Goal: Information Seeking & Learning: Stay updated

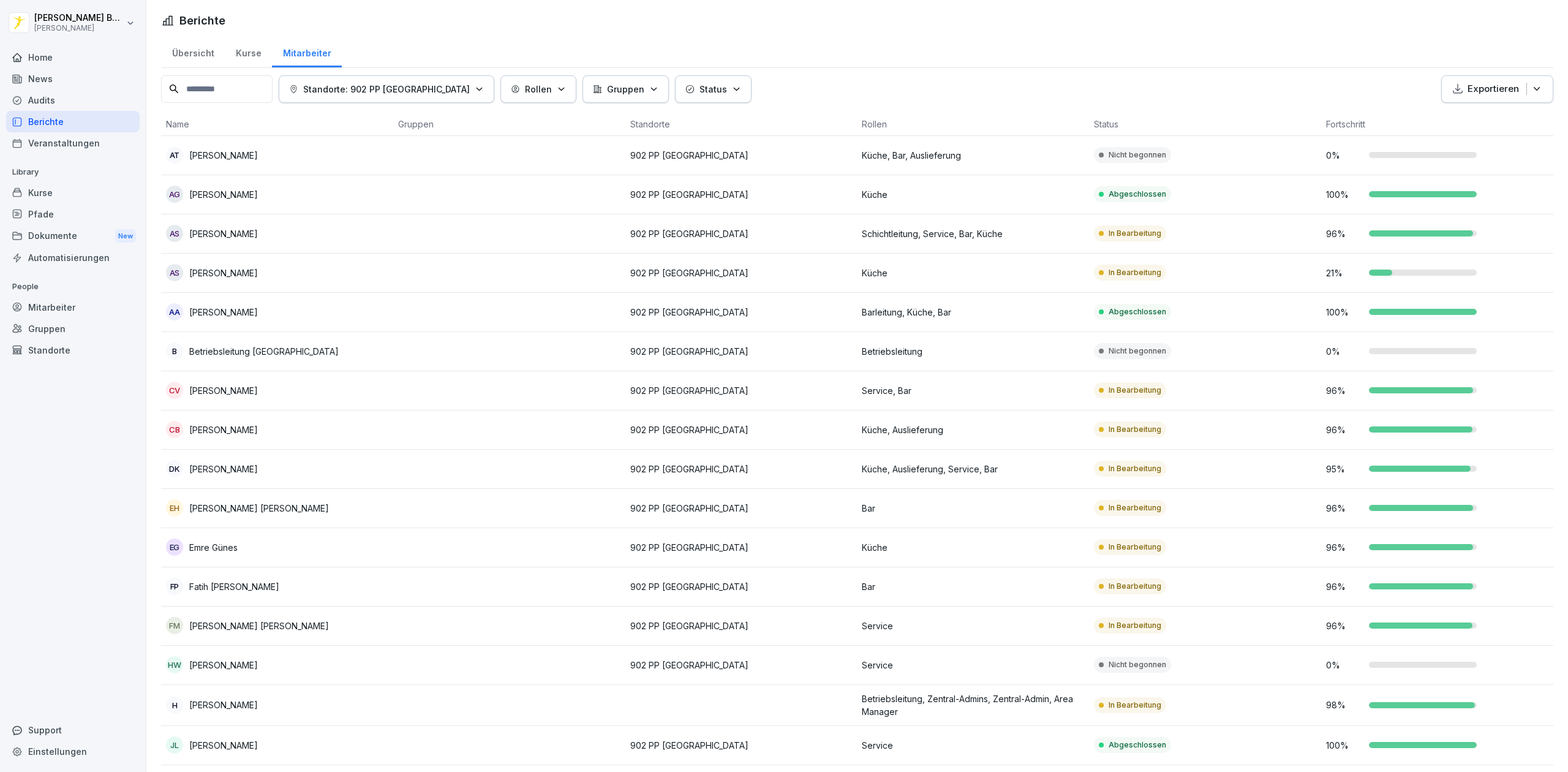
click at [65, 104] on div "Audits" at bounding box center [73, 99] width 134 height 21
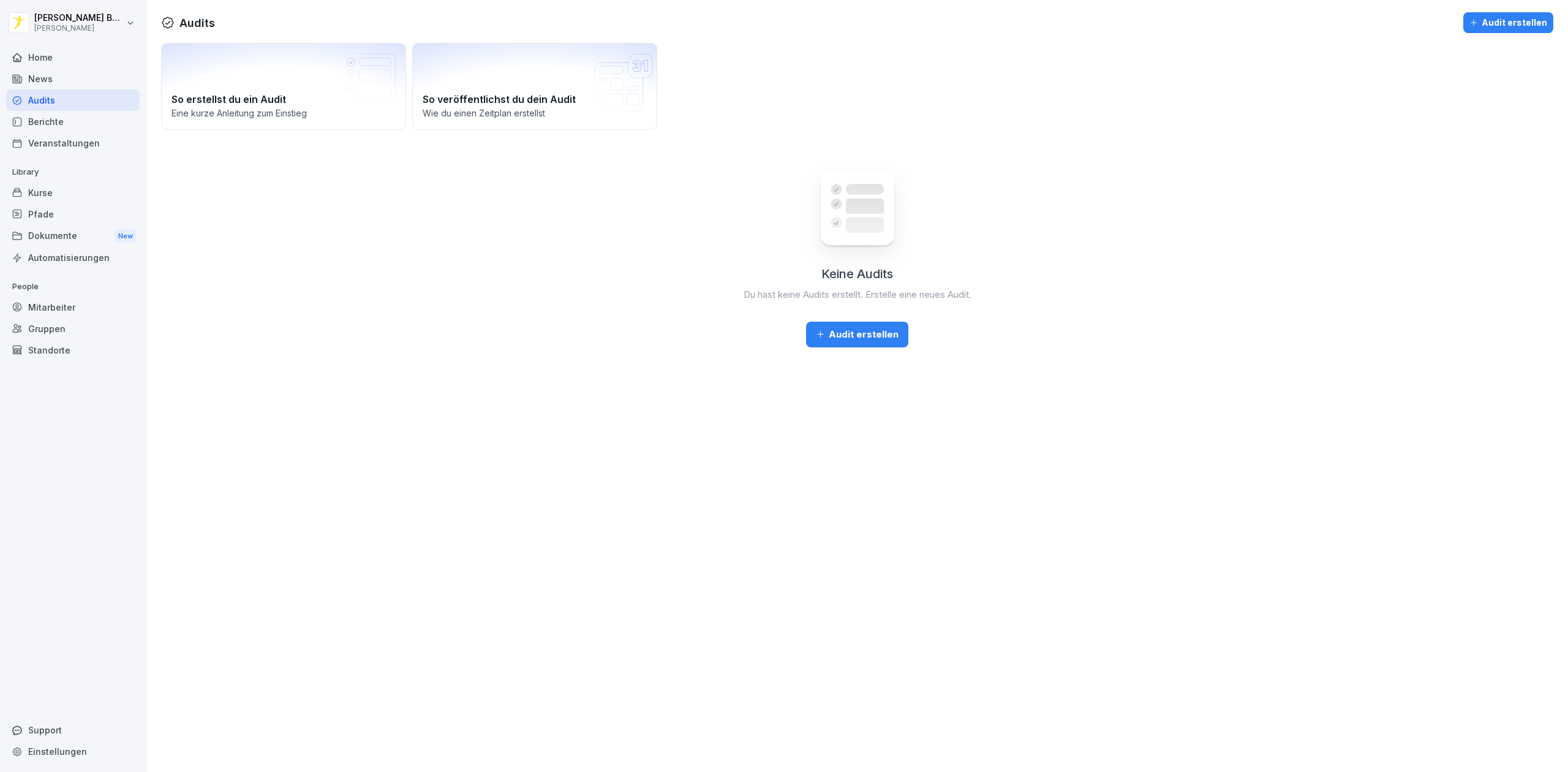
click at [64, 129] on div "Berichte" at bounding box center [73, 121] width 134 height 21
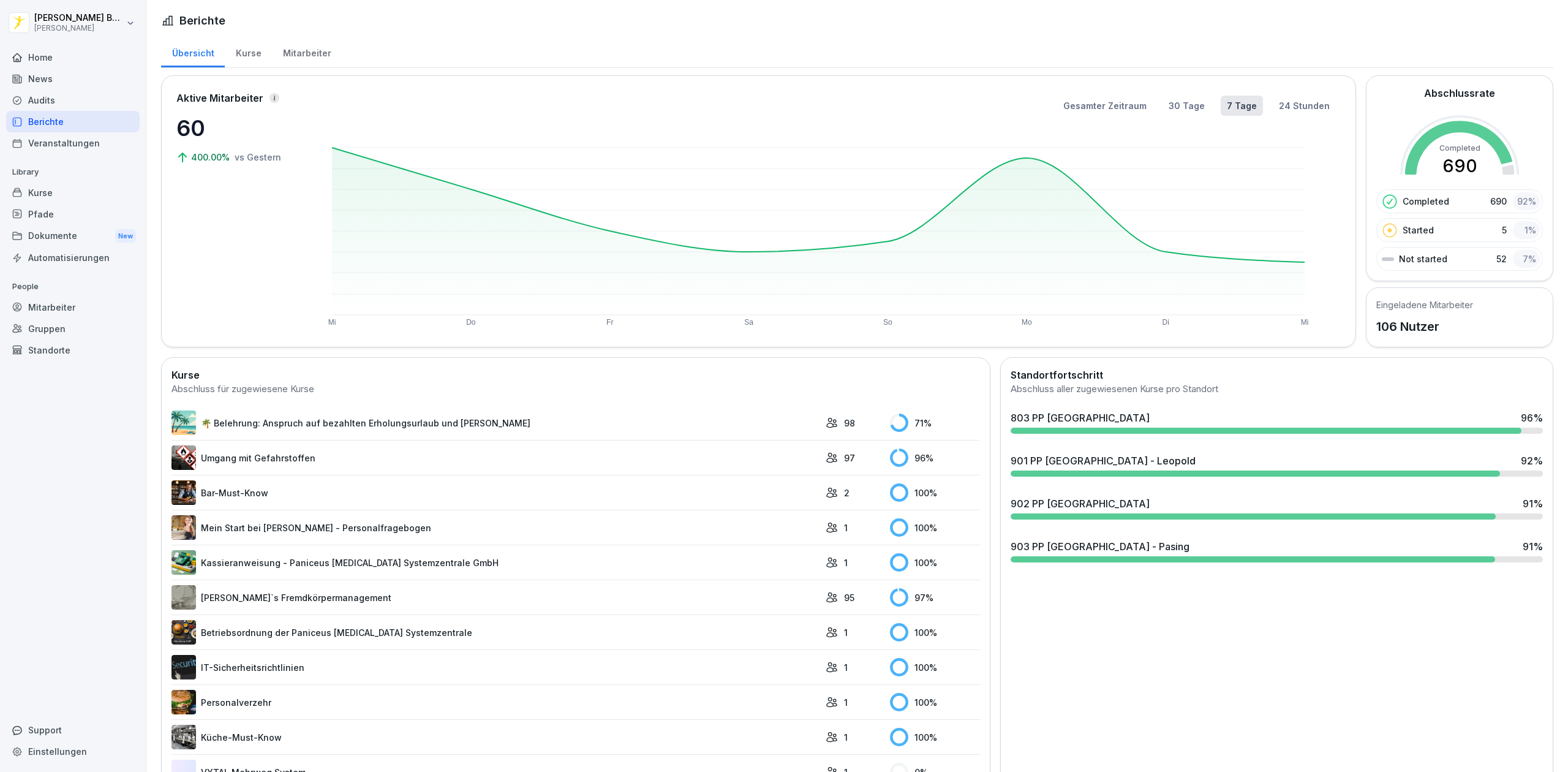
click at [1426, 483] on div "803 PP [GEOGRAPHIC_DATA] 96 % 901 PP [GEOGRAPHIC_DATA] - Leopold 92 % 902 PP [G…" at bounding box center [1277, 487] width 542 height 162
click at [1408, 425] on div "803 PP [GEOGRAPHIC_DATA] 96 %" at bounding box center [1277, 417] width 532 height 15
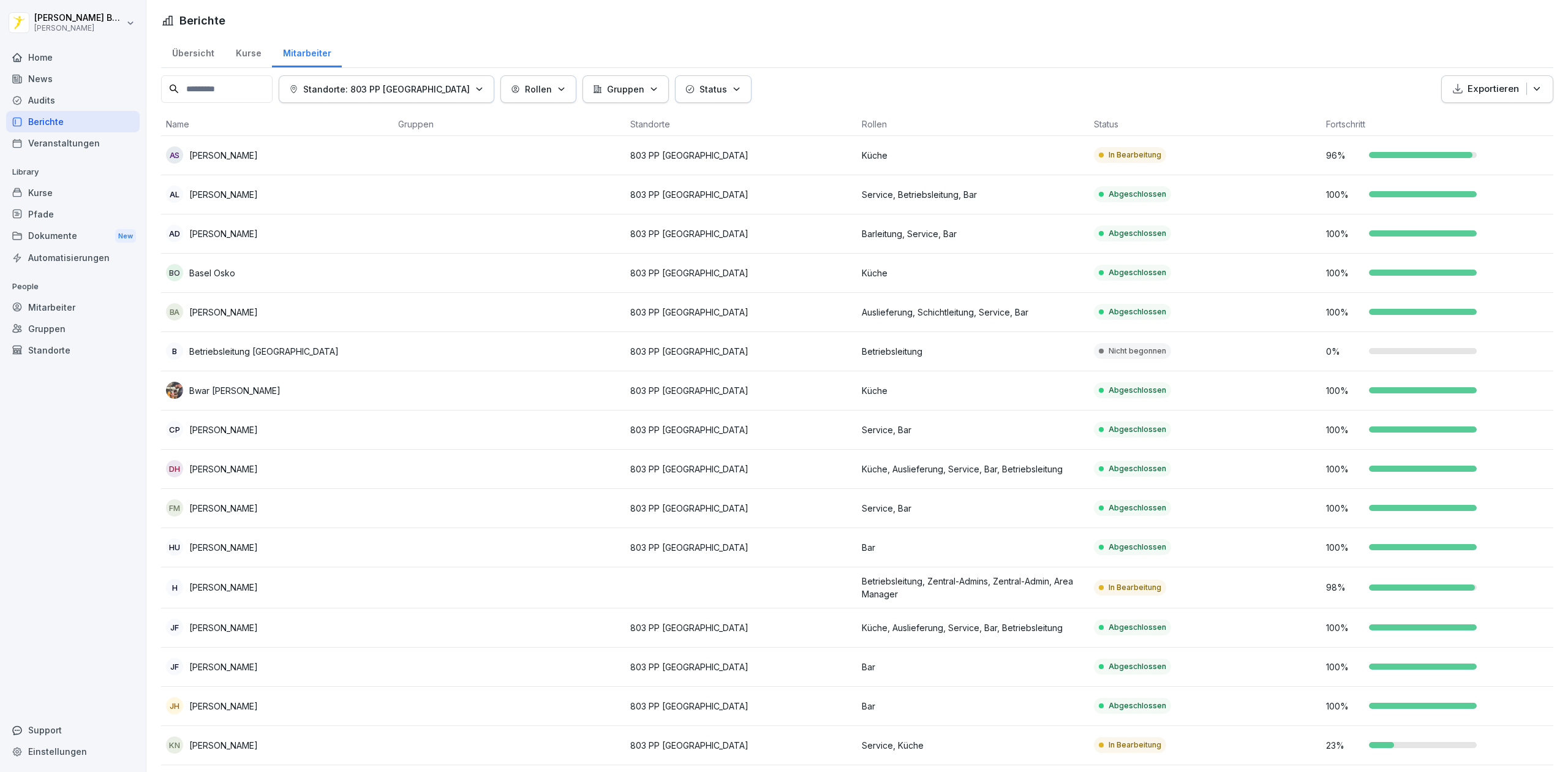
click at [34, 116] on div "Berichte" at bounding box center [73, 121] width 134 height 21
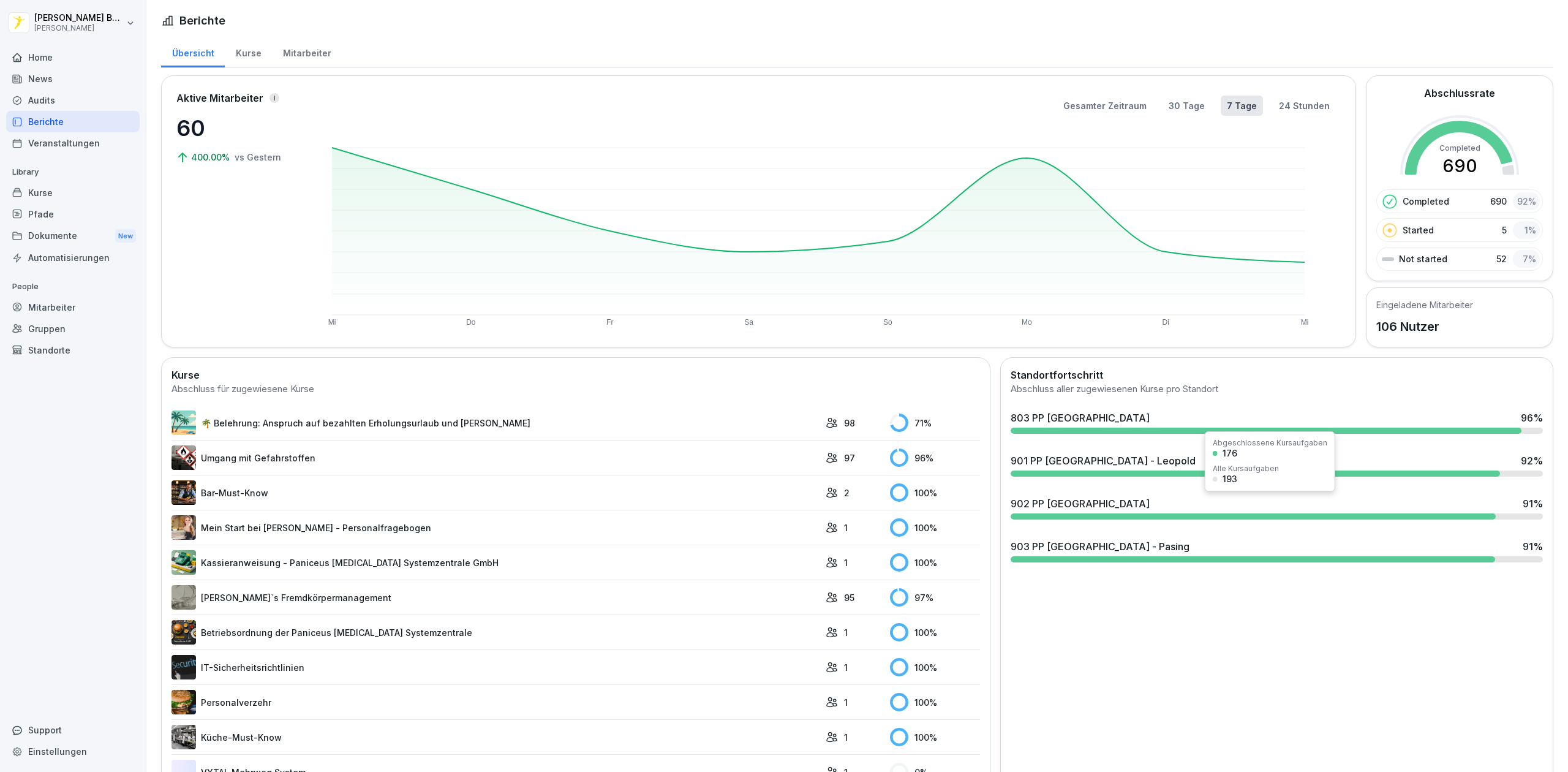
click at [1173, 469] on div "901 PP [GEOGRAPHIC_DATA] - Leopold 92 %" at bounding box center [1277, 464] width 542 height 33
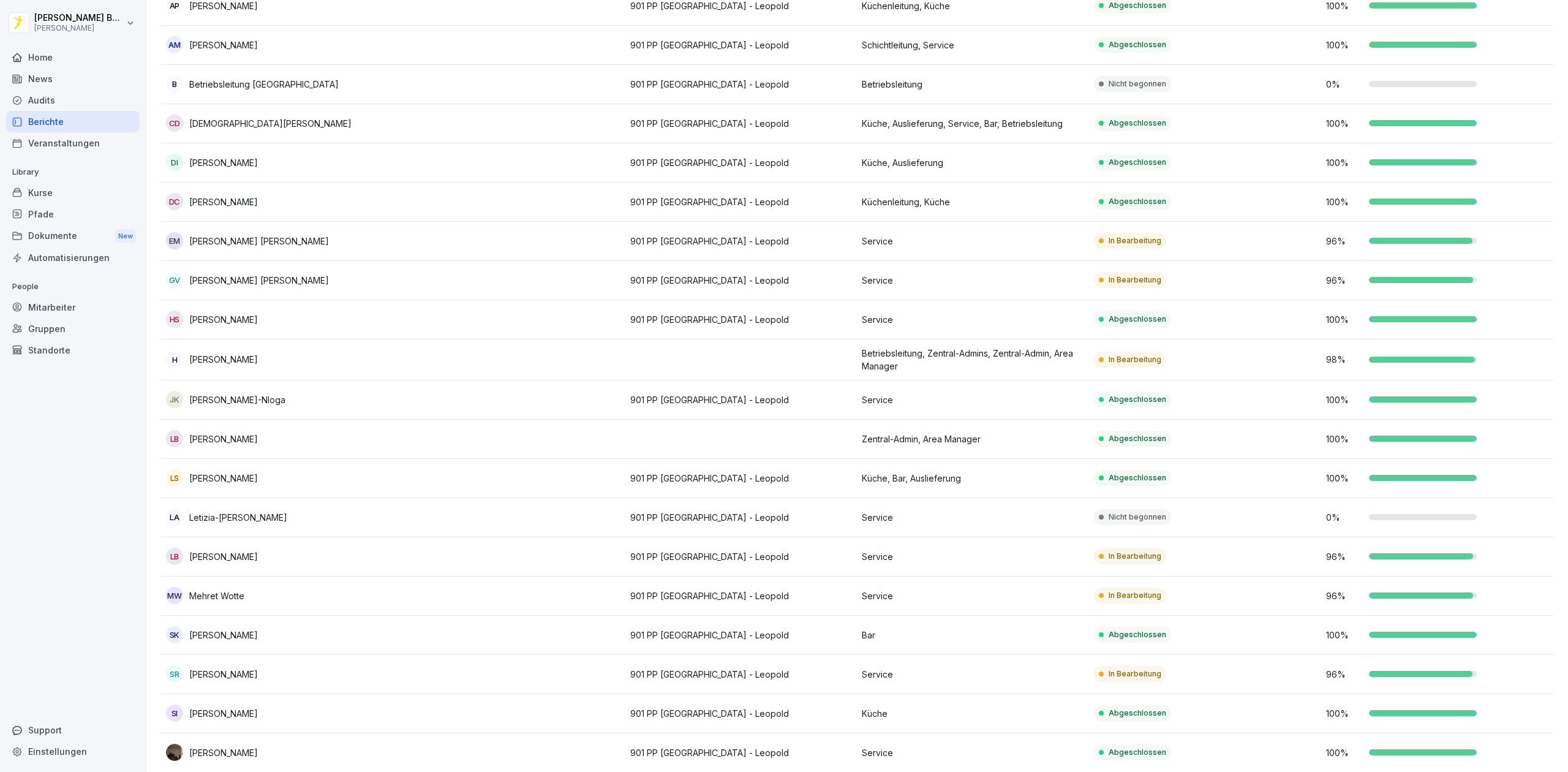
scroll to position [329, 0]
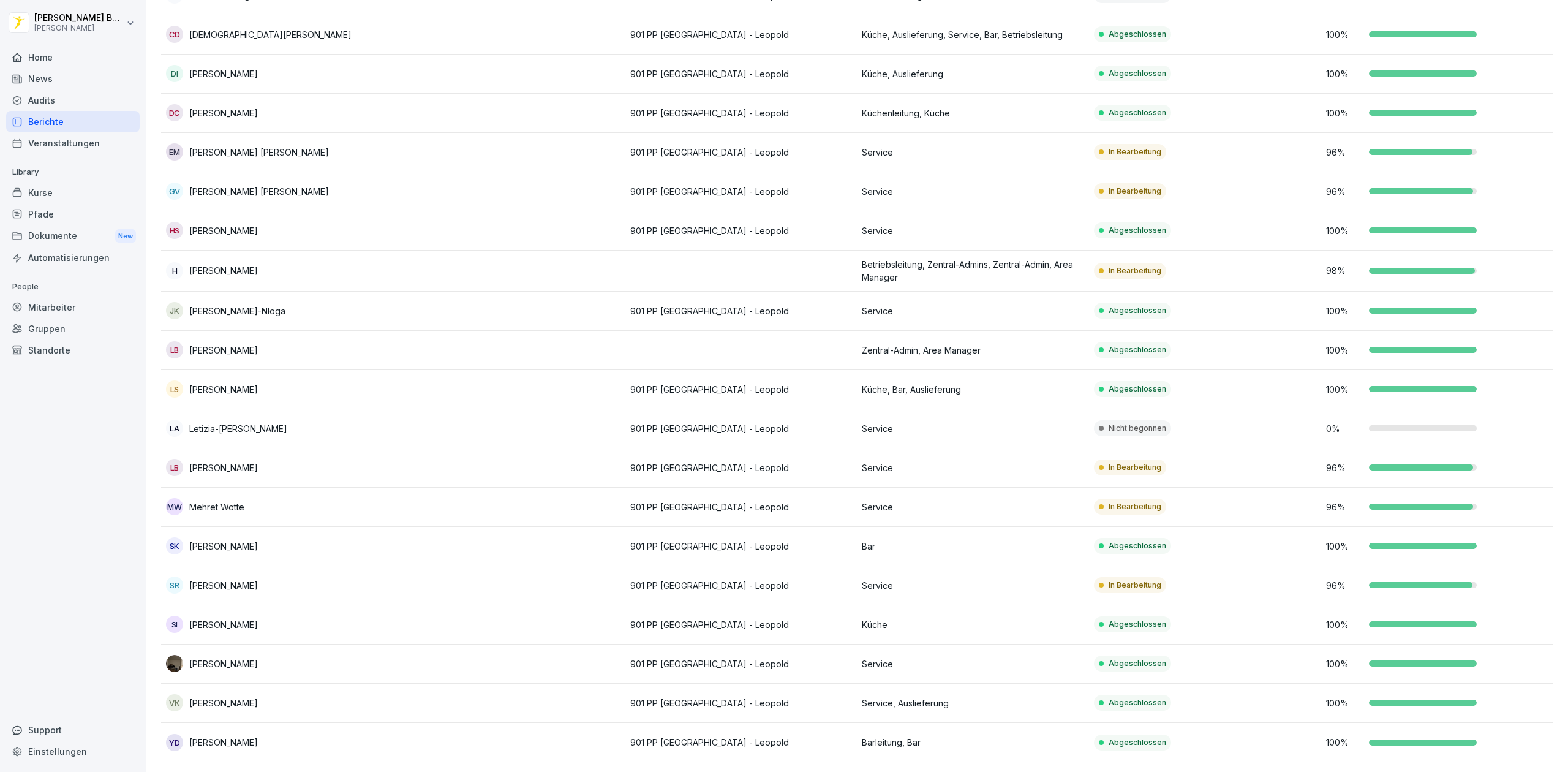
click at [522, 425] on td at bounding box center [509, 428] width 232 height 39
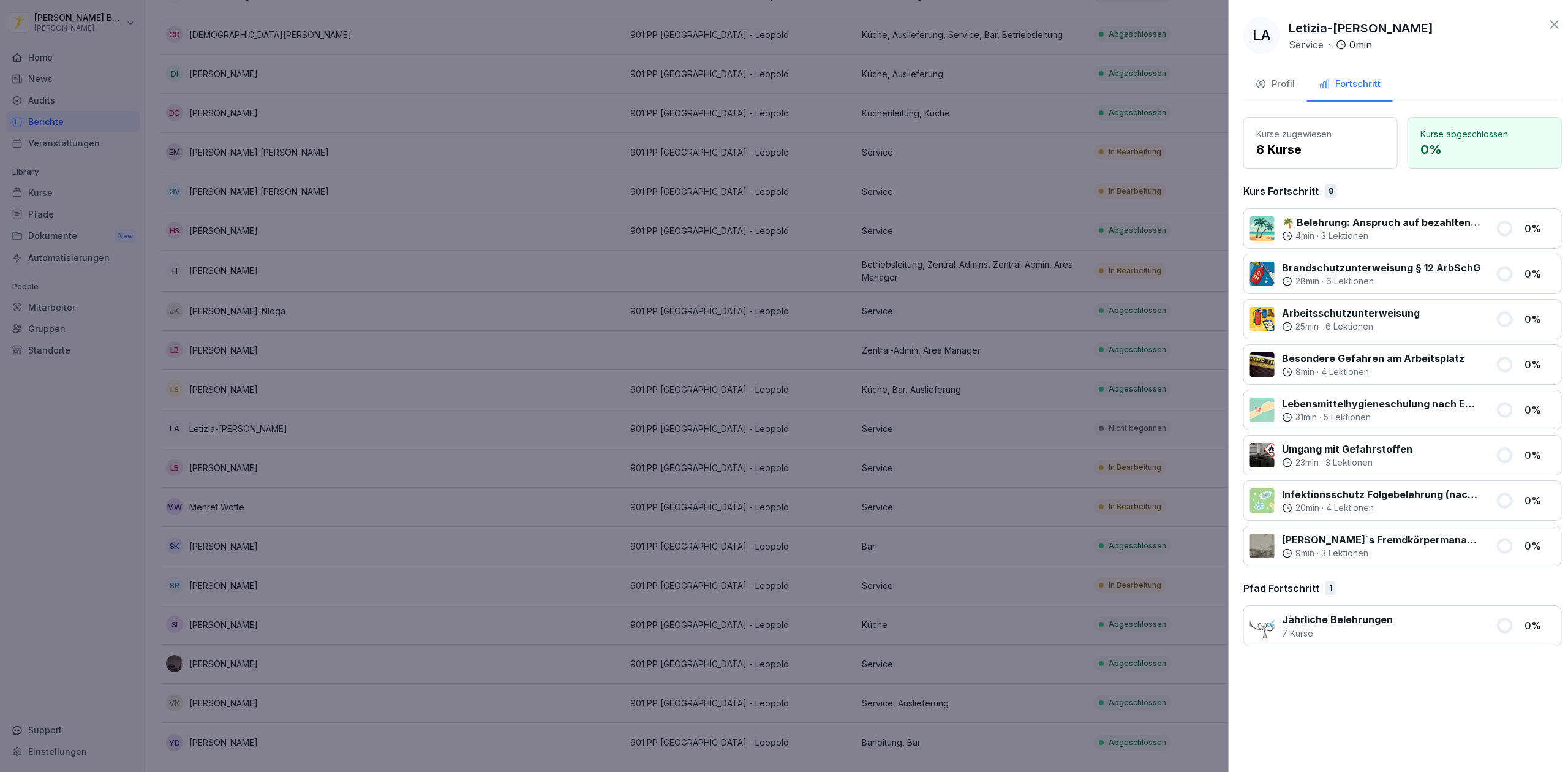
click at [636, 409] on div at bounding box center [784, 386] width 1568 height 772
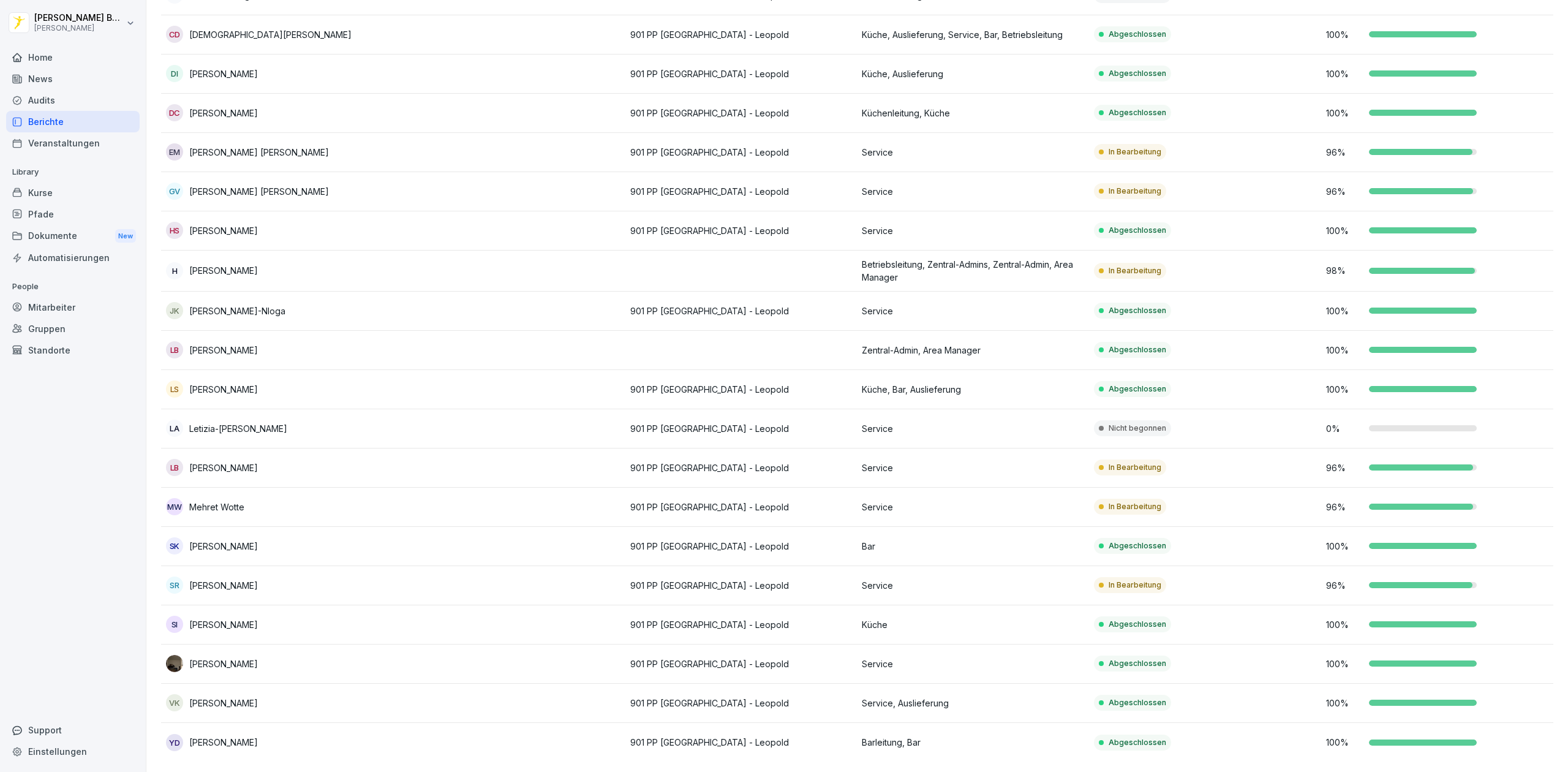
click at [37, 126] on div "Berichte" at bounding box center [73, 121] width 134 height 21
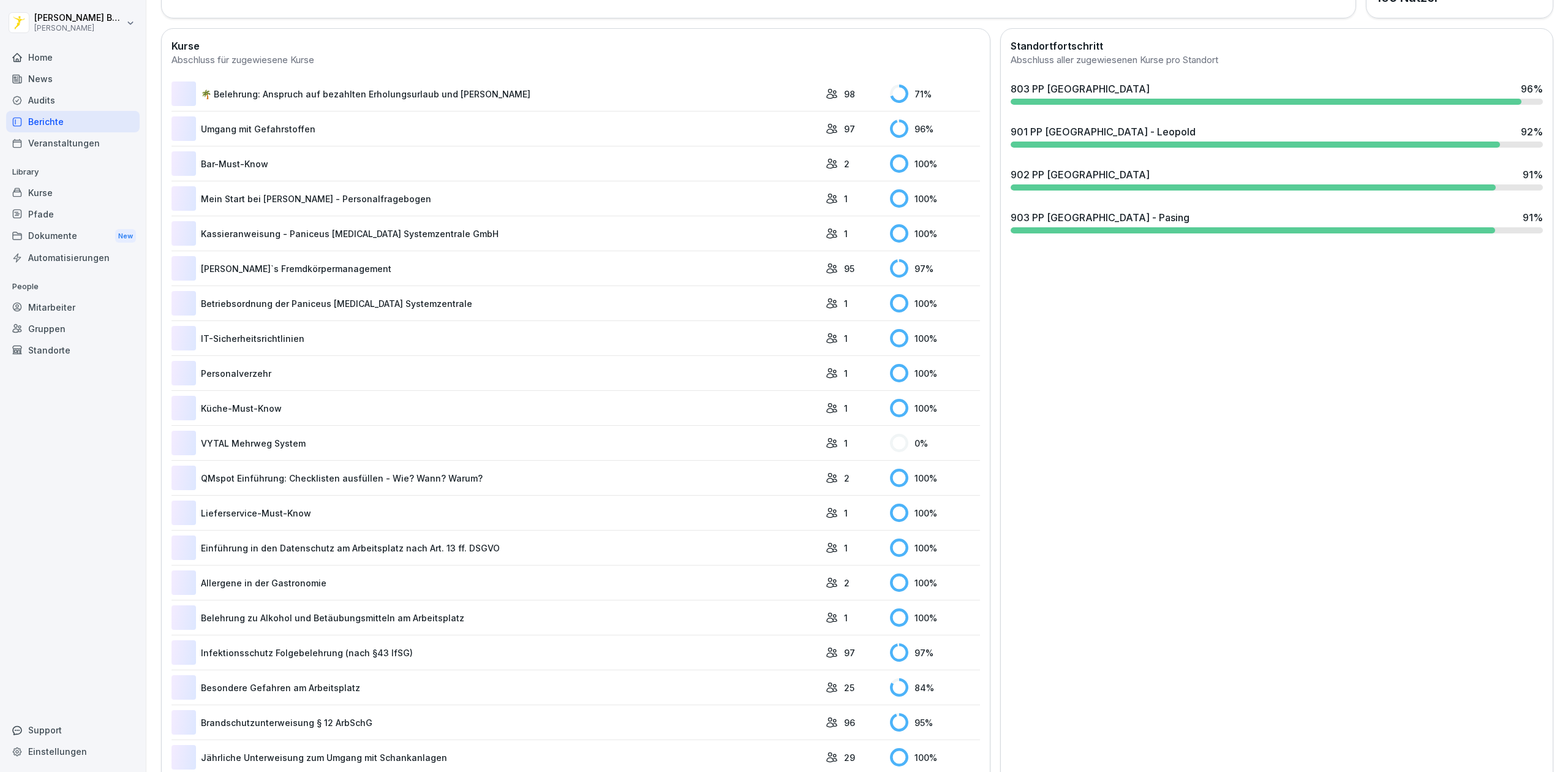
scroll to position [75, 0]
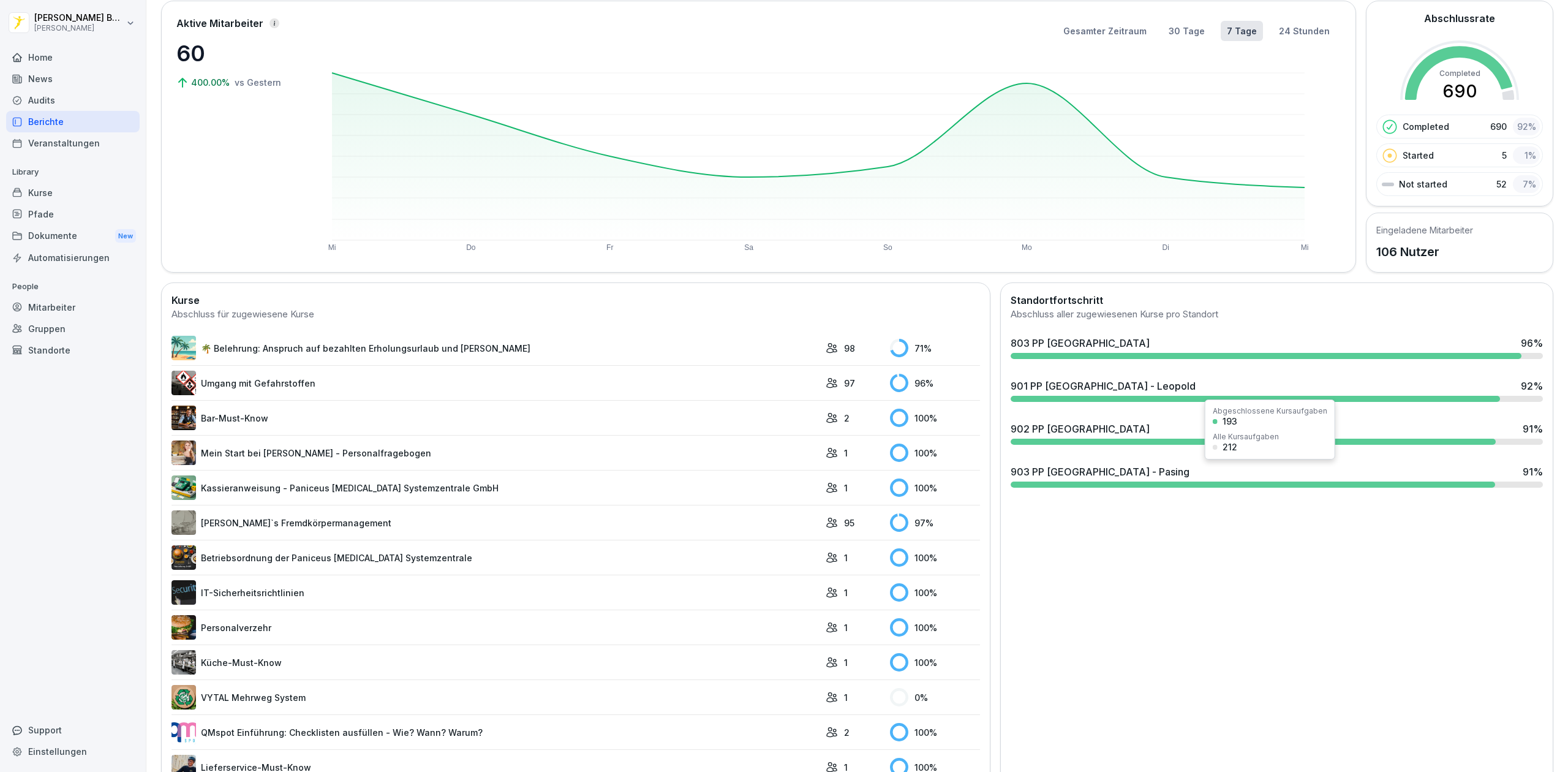
click at [1126, 471] on div "903 PP [GEOGRAPHIC_DATA] - Pasing 91 %" at bounding box center [1277, 471] width 532 height 15
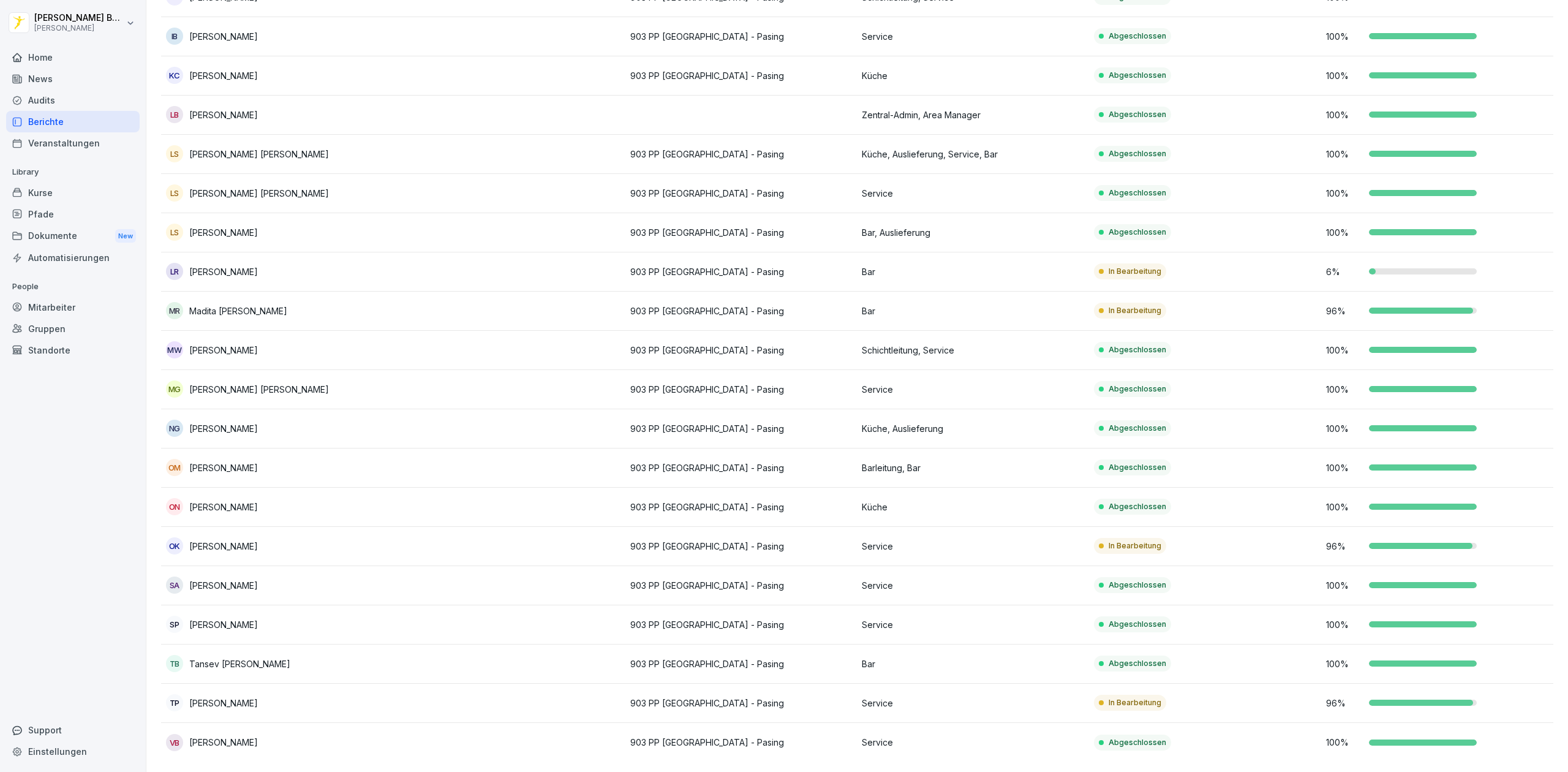
scroll to position [486, 0]
click at [47, 132] on div "Veranstaltungen" at bounding box center [73, 142] width 134 height 21
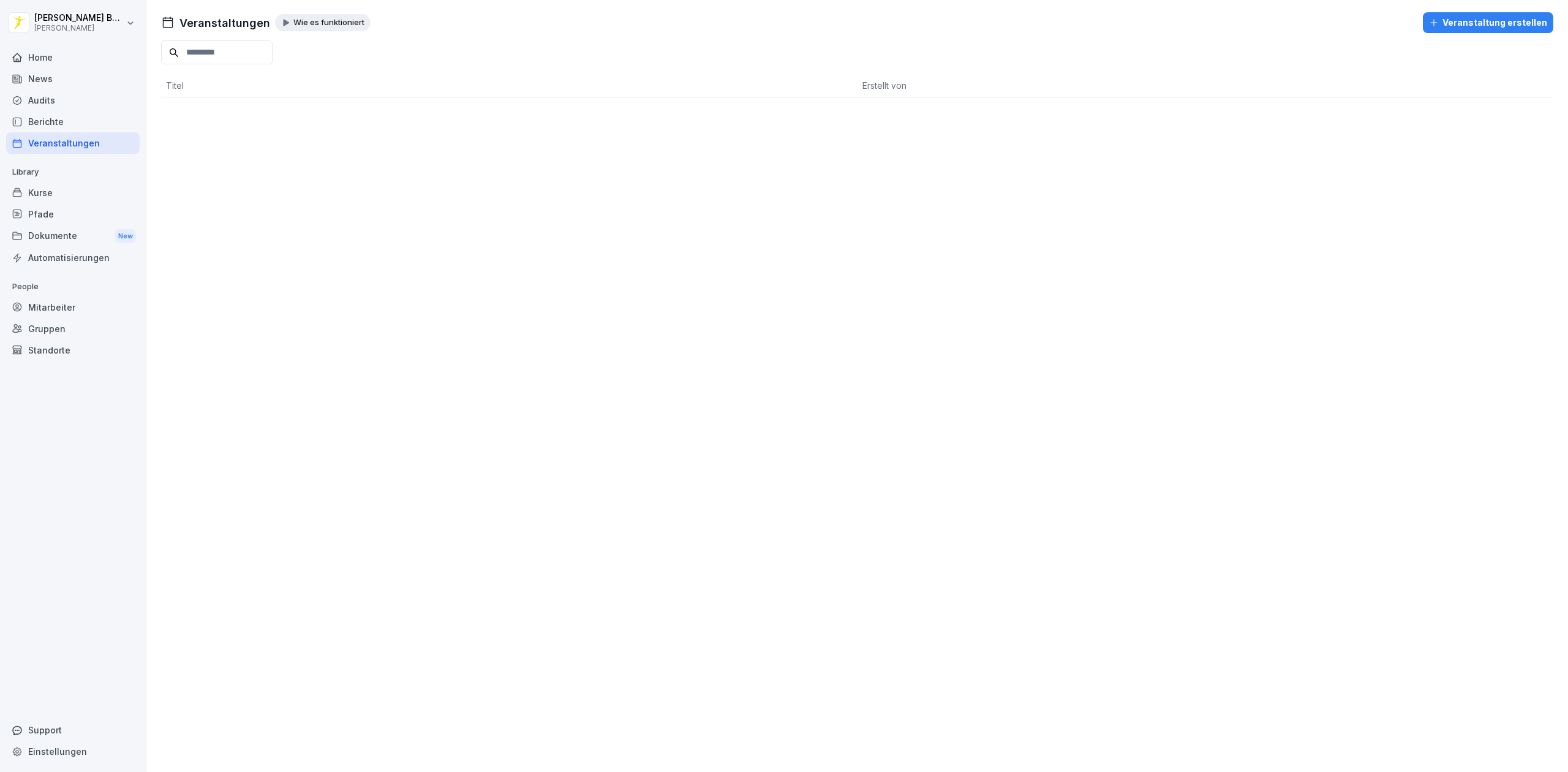
click at [34, 113] on div "Berichte" at bounding box center [73, 121] width 134 height 21
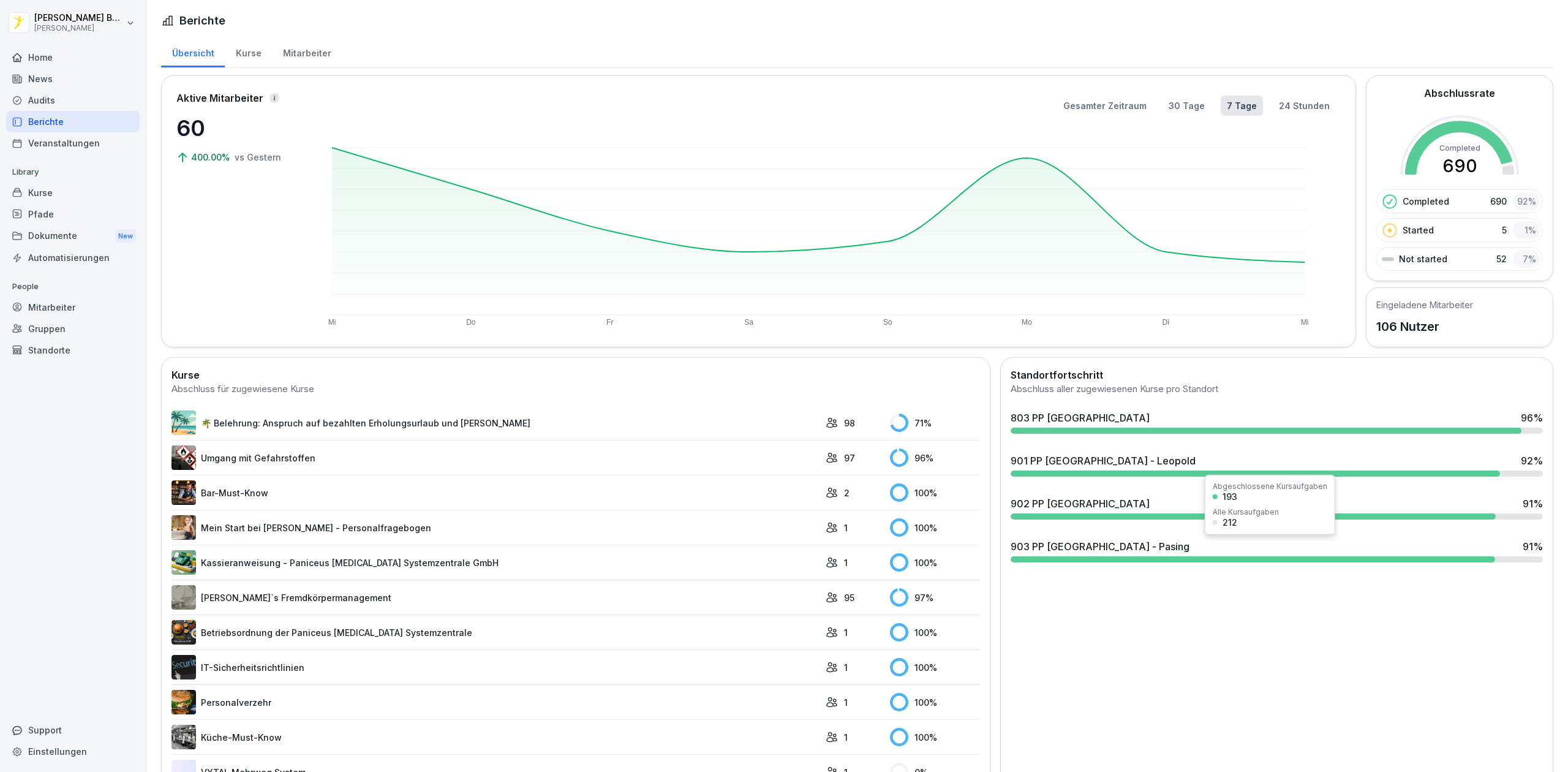
click at [1126, 542] on div "903 PP [GEOGRAPHIC_DATA] - Pasing 91 %" at bounding box center [1277, 546] width 532 height 15
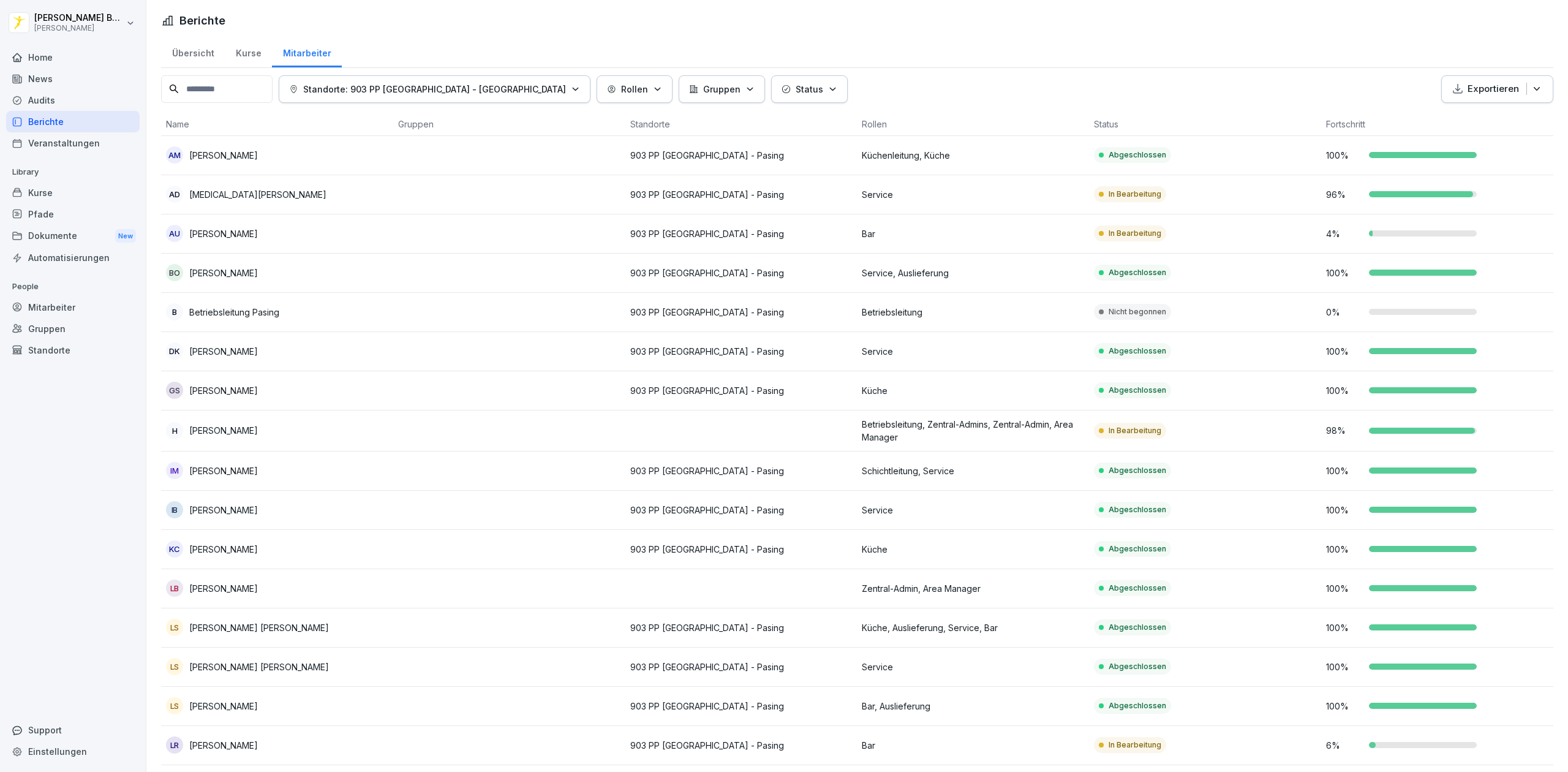
click at [52, 118] on div "Berichte" at bounding box center [73, 121] width 134 height 21
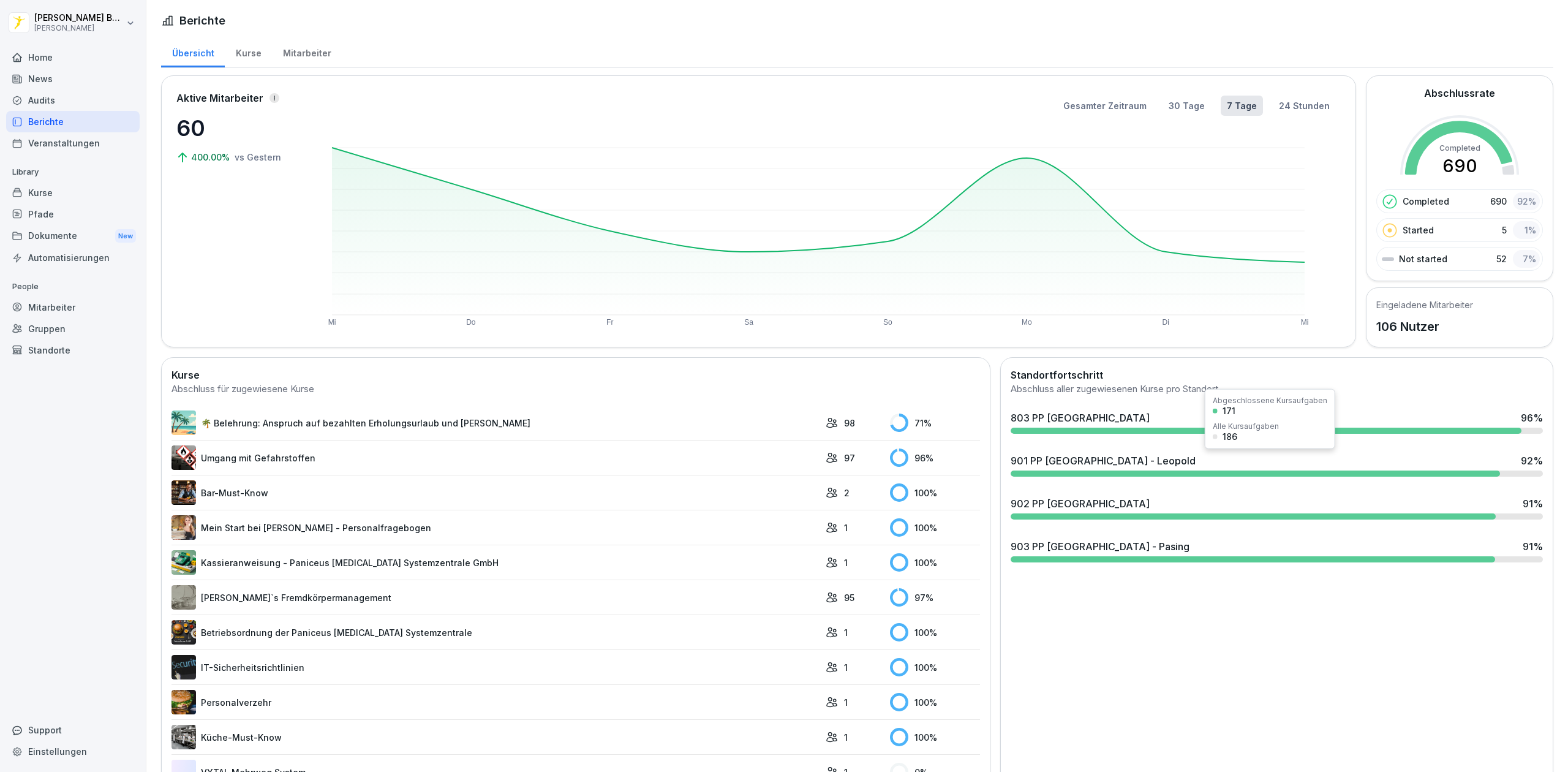
click at [1054, 459] on div "901 PP [GEOGRAPHIC_DATA] - Leopold" at bounding box center [1103, 460] width 185 height 15
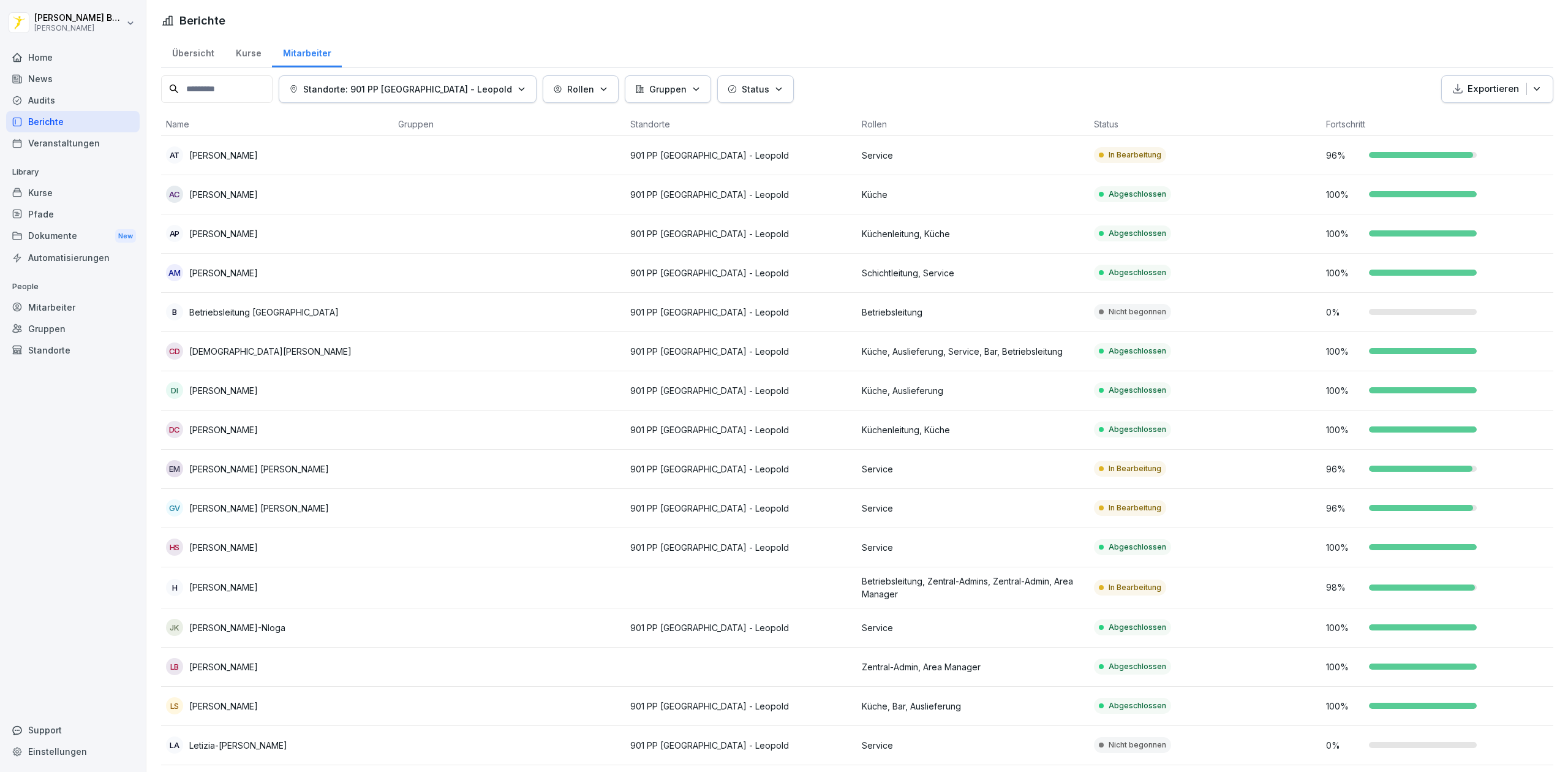
click at [72, 48] on div "Home" at bounding box center [73, 57] width 134 height 21
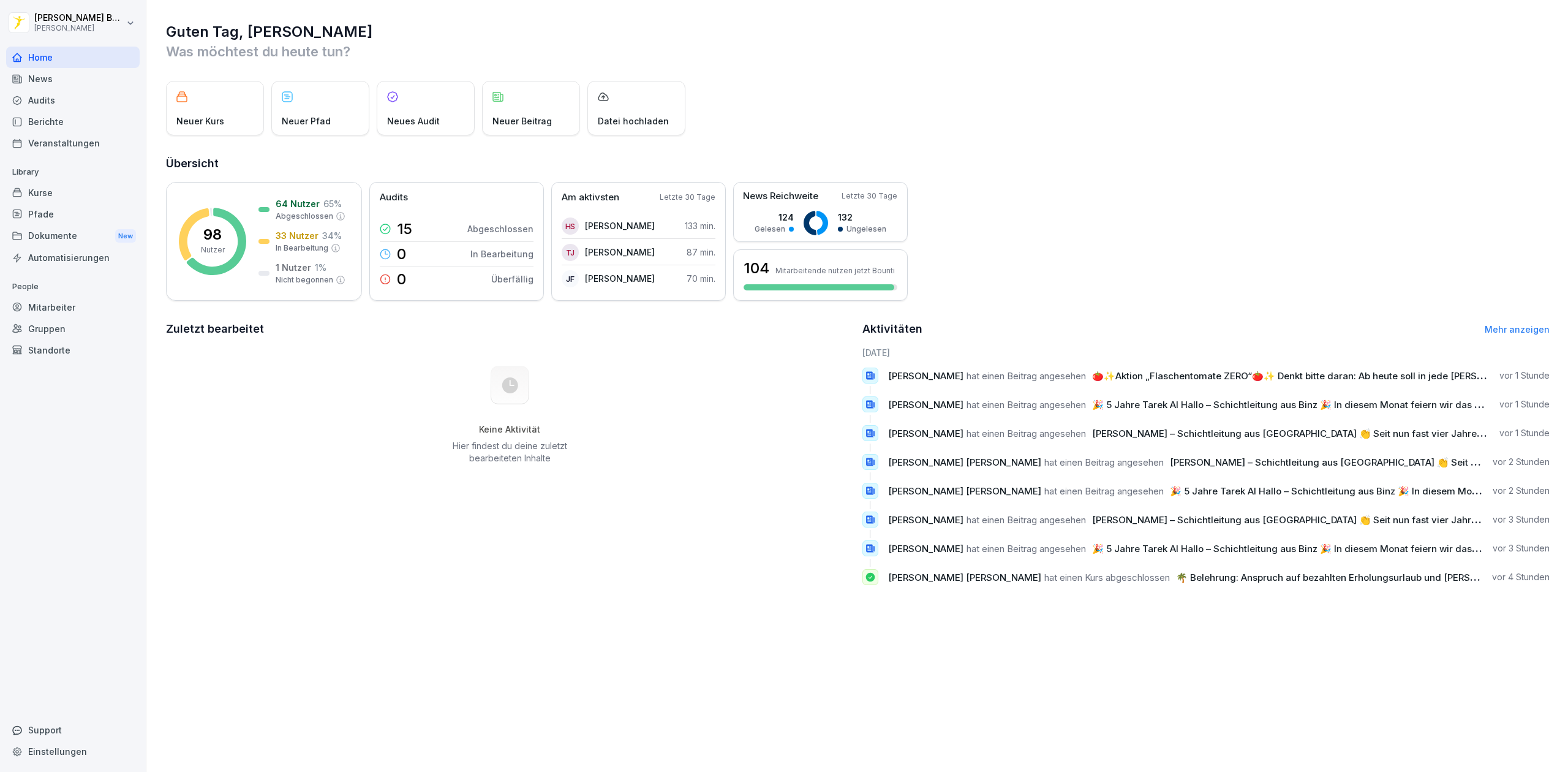
click at [70, 76] on div "News" at bounding box center [73, 78] width 134 height 21
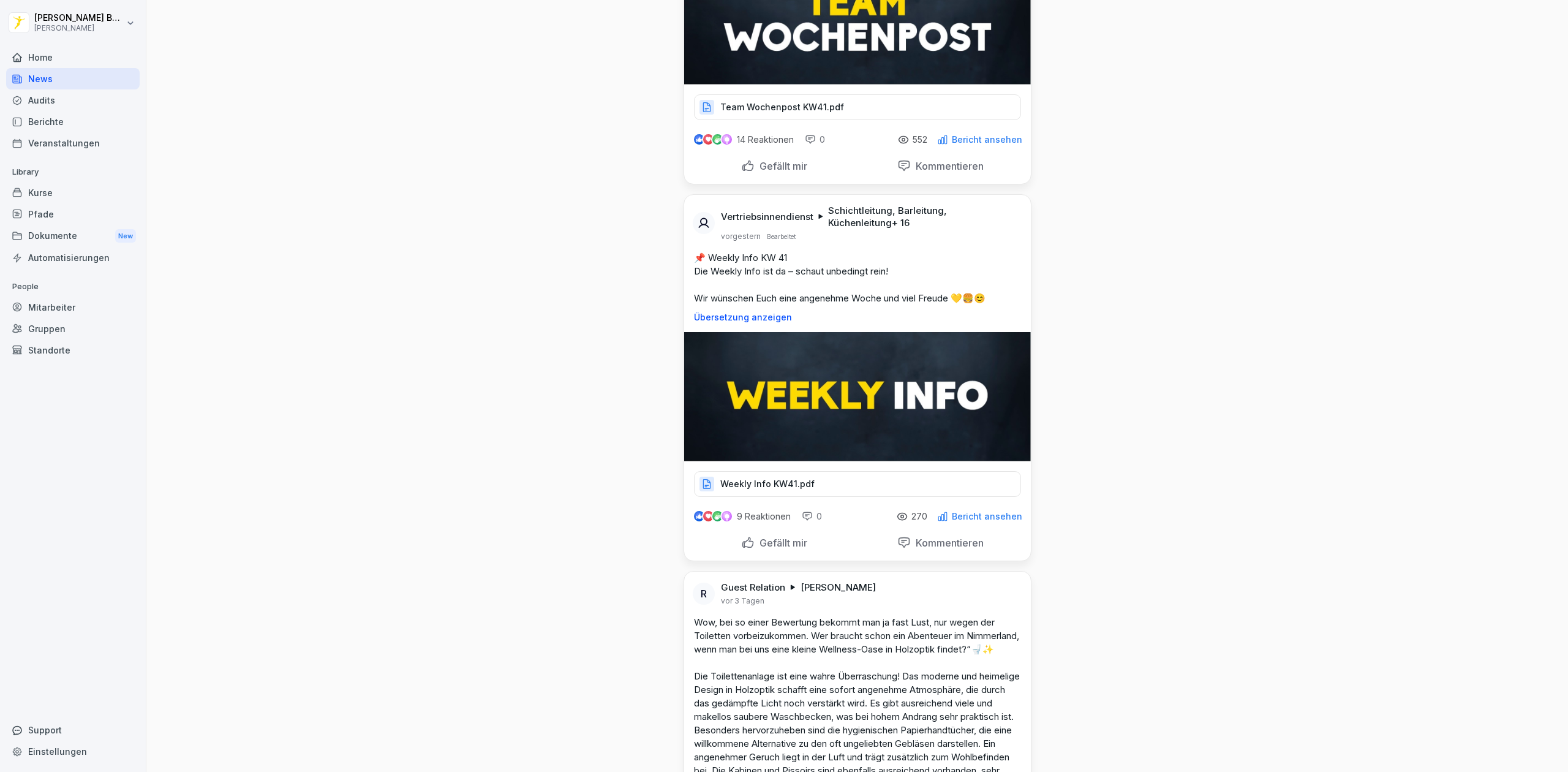
scroll to position [1645, 0]
click at [772, 476] on div "Weekly Info KW41.pdf" at bounding box center [857, 483] width 327 height 26
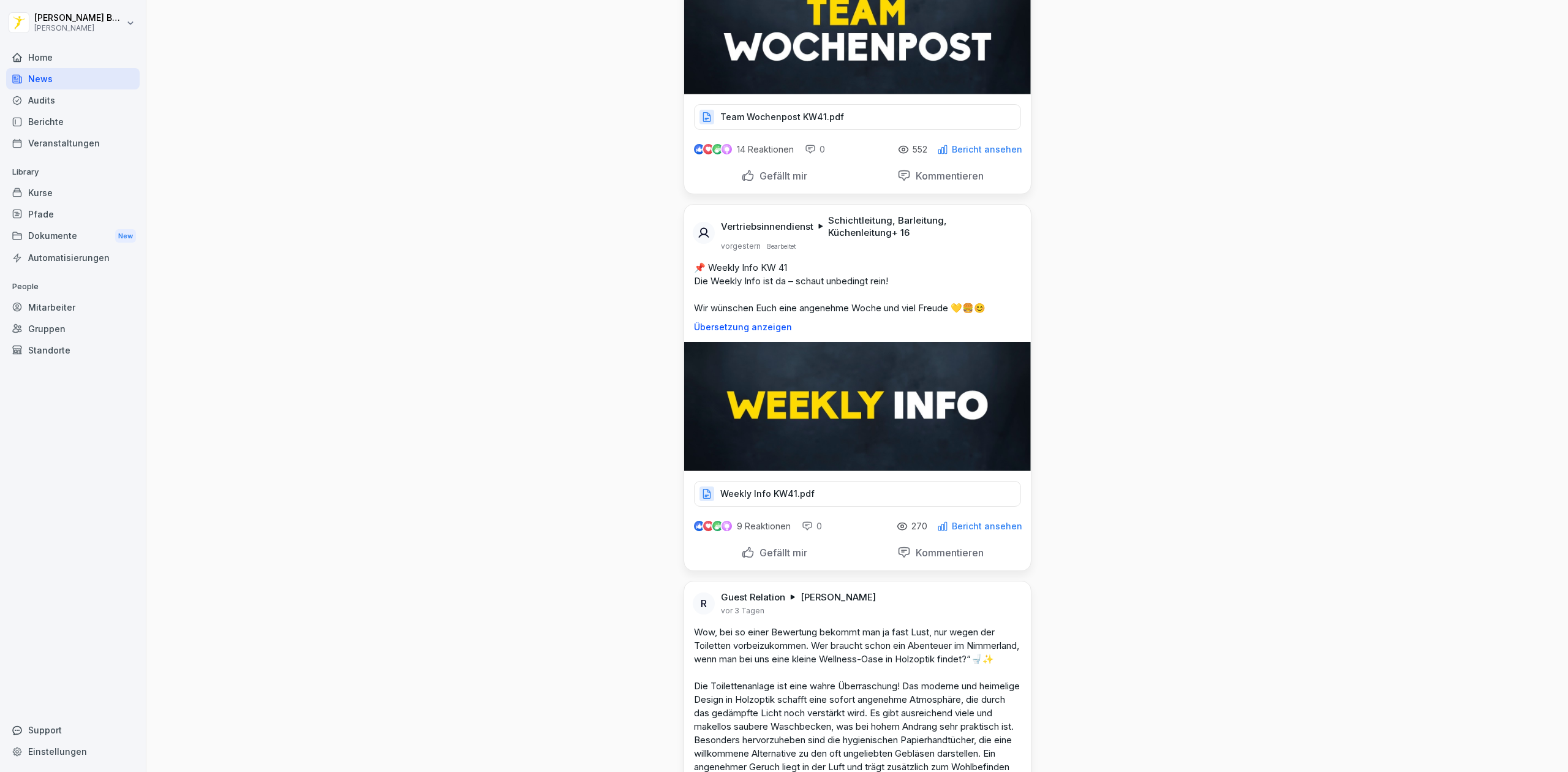
scroll to position [1636, 0]
click at [828, 496] on div "Weekly Info KW41.pdf" at bounding box center [857, 493] width 327 height 26
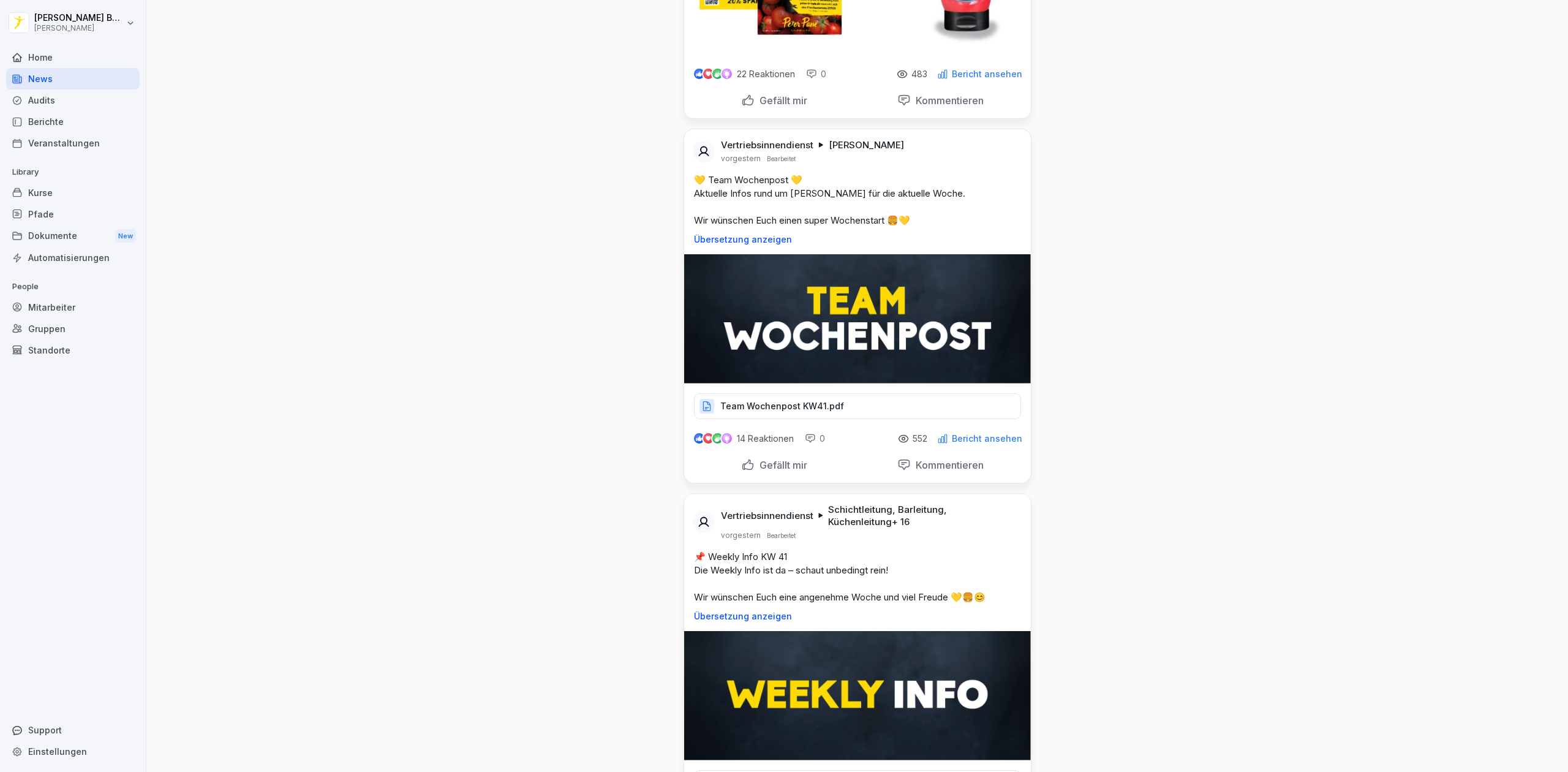
scroll to position [1345, 0]
click at [974, 437] on p "Bericht ansehen" at bounding box center [987, 439] width 70 height 10
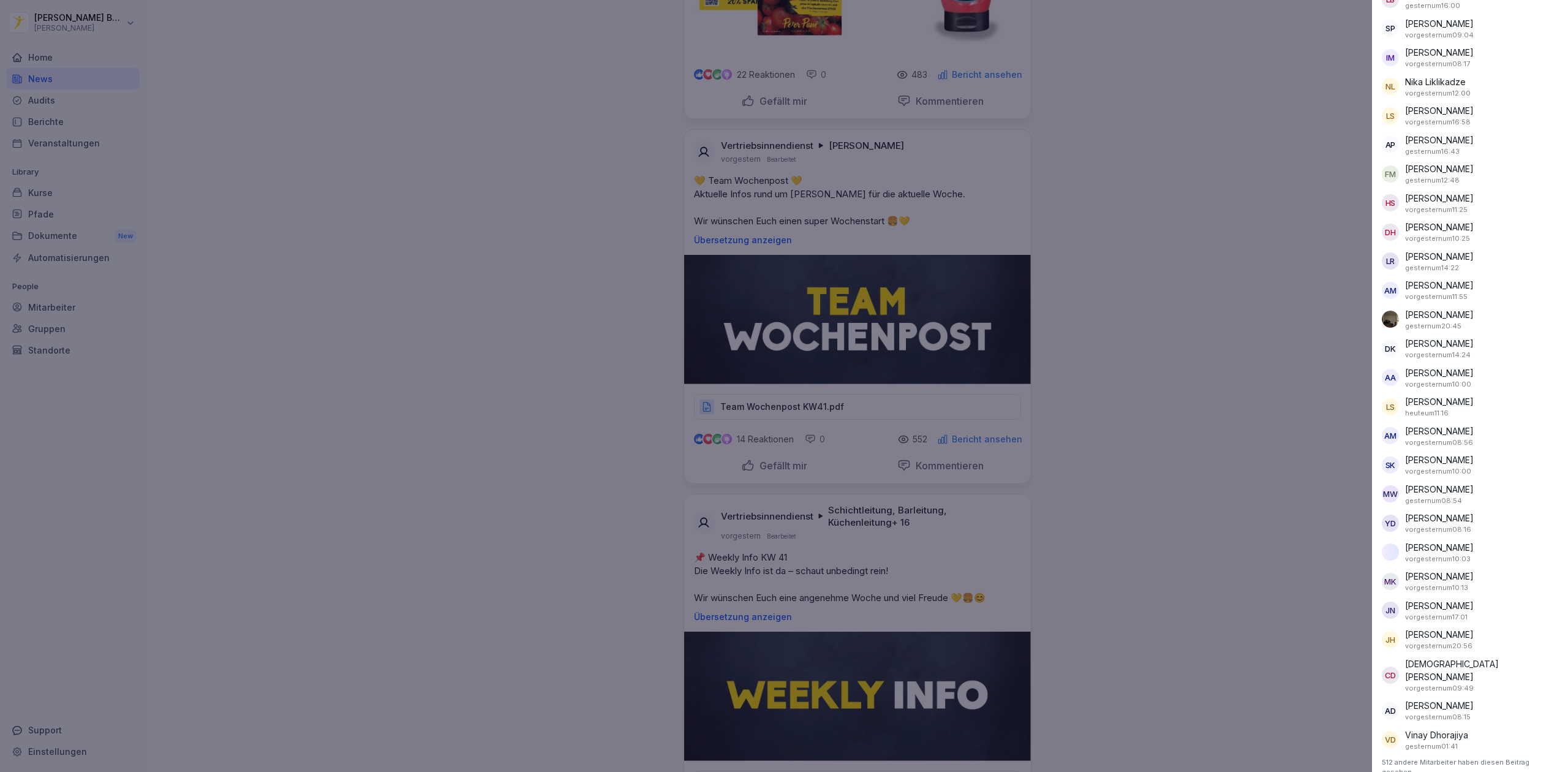
scroll to position [0, 0]
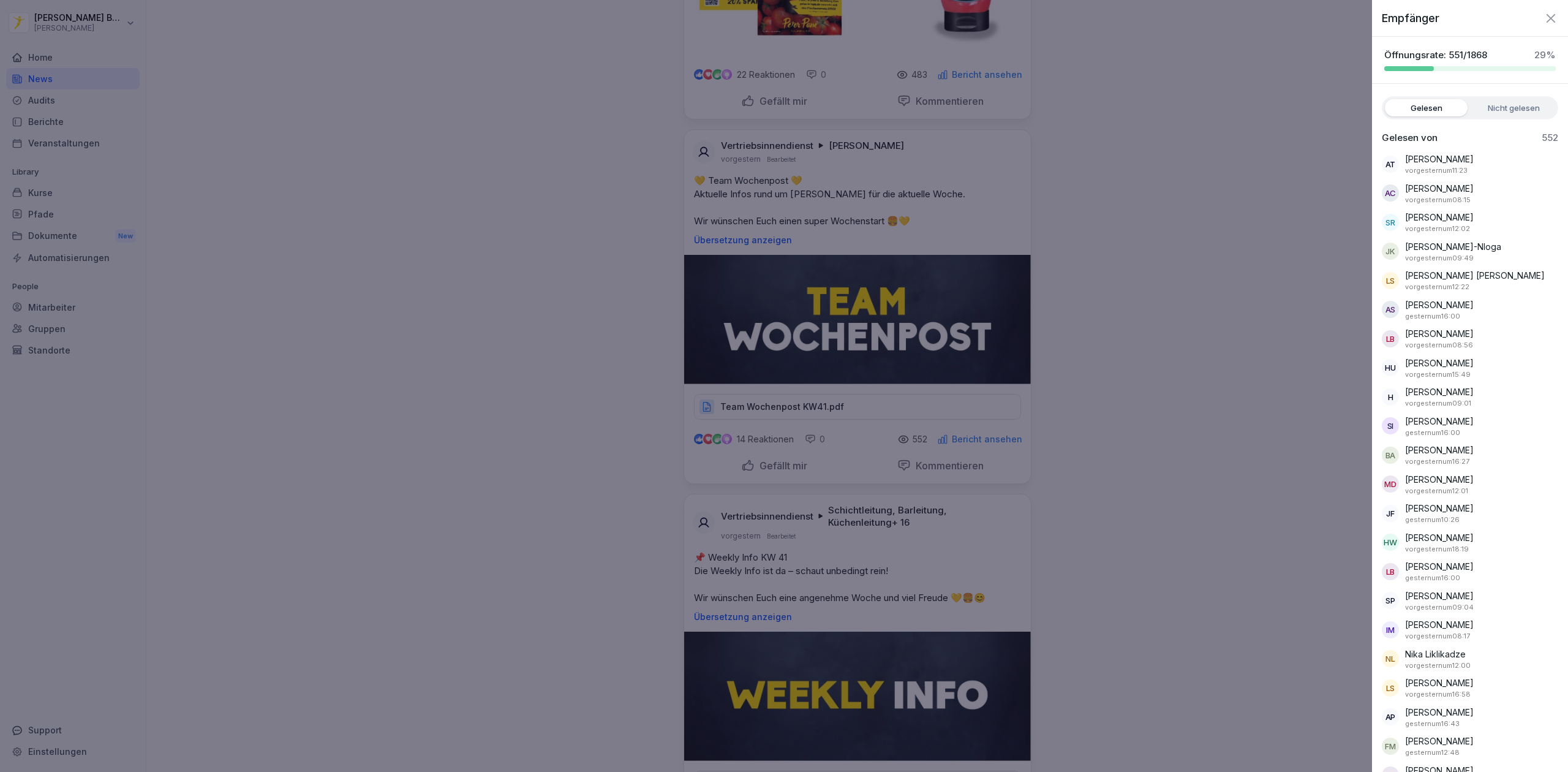
click at [1473, 105] on label "Nicht gelesen" at bounding box center [1514, 107] width 83 height 17
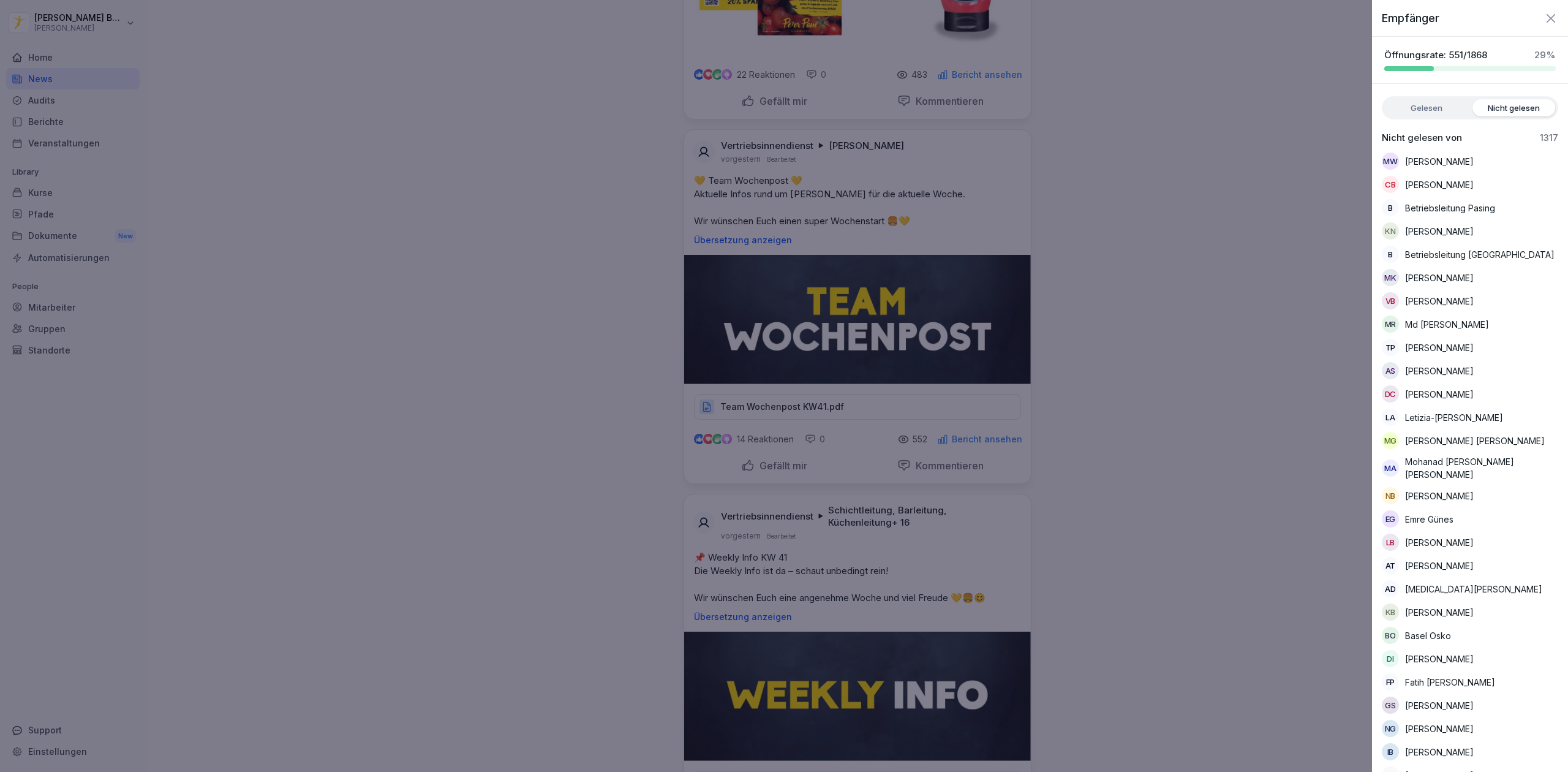
click at [1414, 116] on label "Gelesen" at bounding box center [1426, 107] width 83 height 17
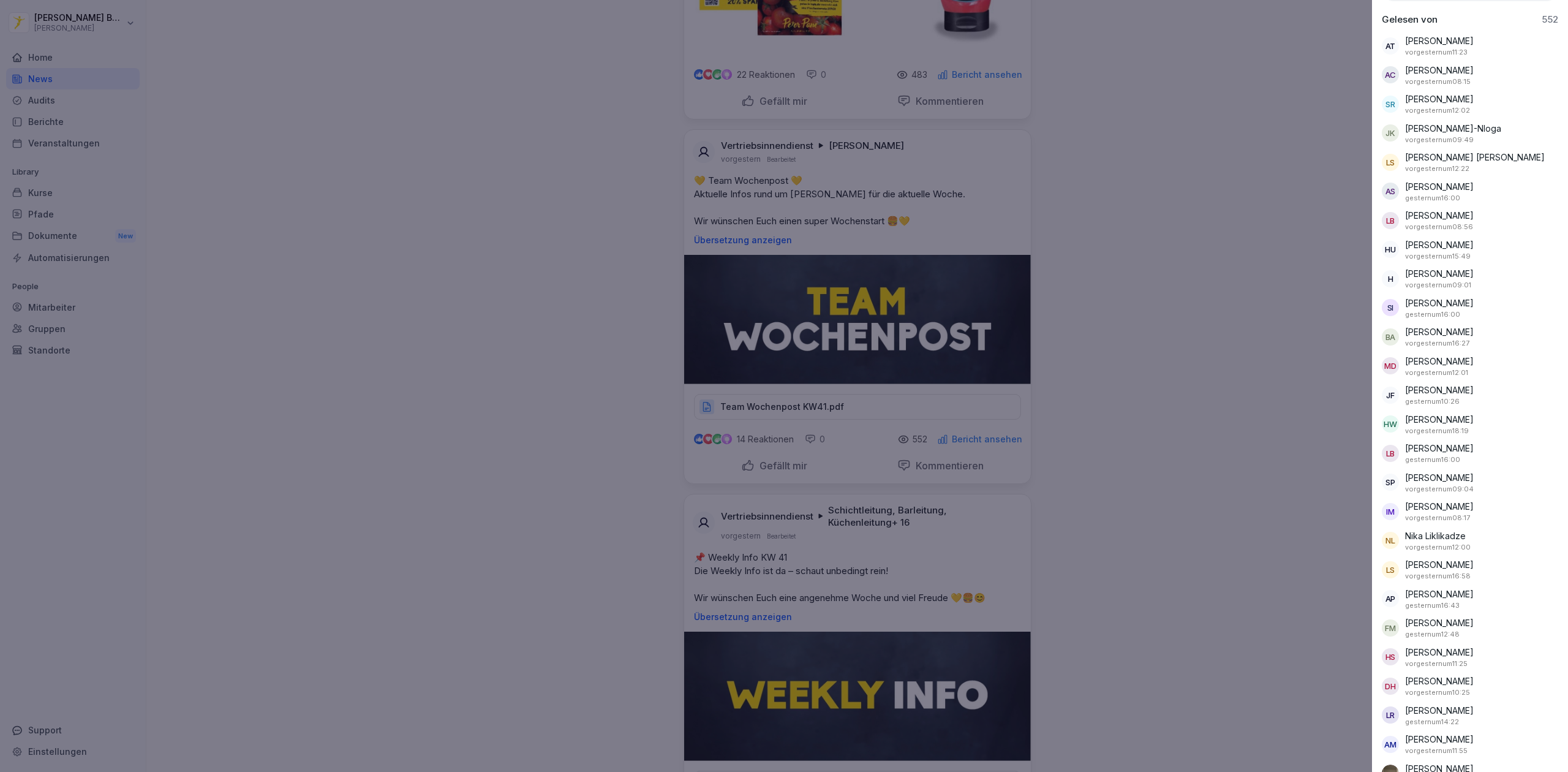
scroll to position [119, 0]
click at [1275, 296] on div at bounding box center [784, 386] width 1568 height 772
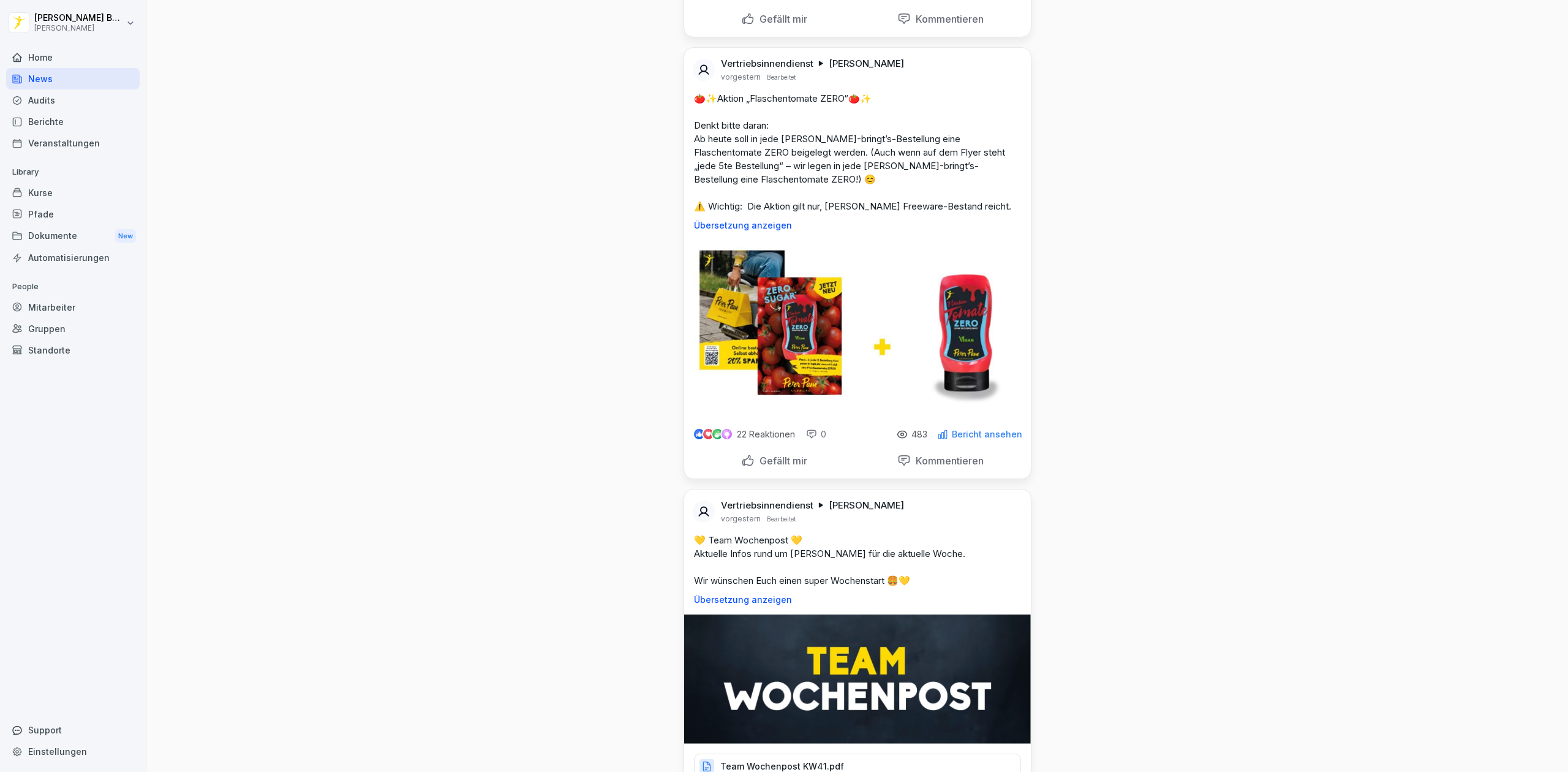
scroll to position [1003, 0]
